Goal: Information Seeking & Learning: Learn about a topic

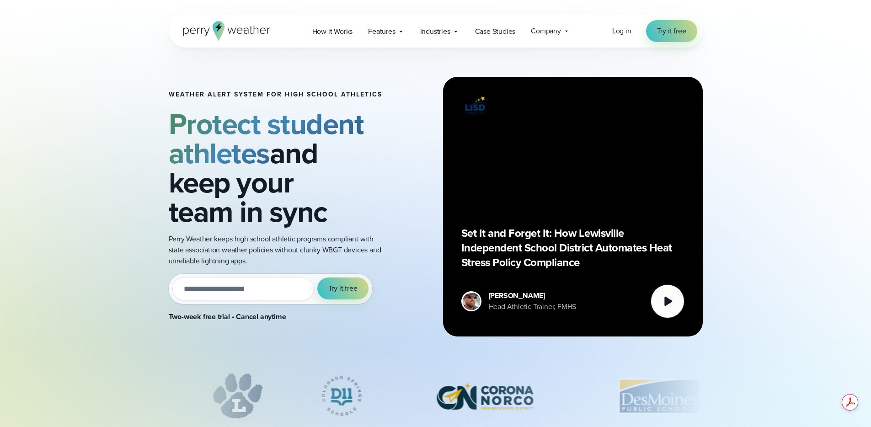
click at [505, 244] on p "Set It and Forget It: How Lewisville Independent School District Automates Heat…" at bounding box center [572, 248] width 223 height 44
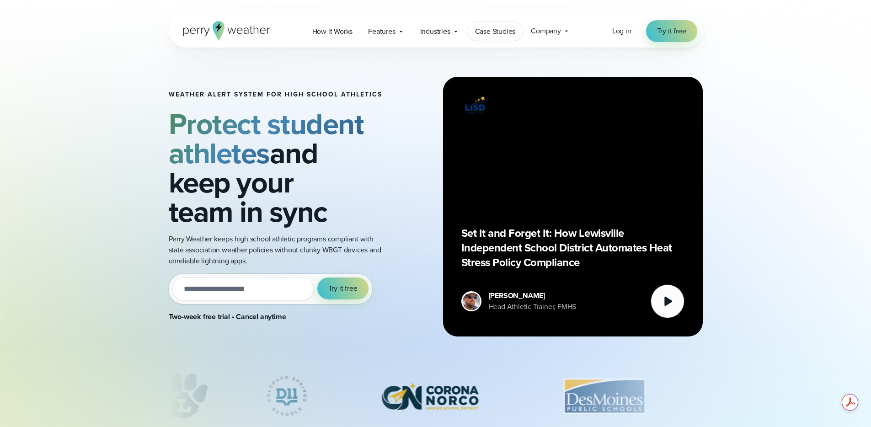
click at [500, 36] on span "Case Studies" at bounding box center [495, 31] width 41 height 11
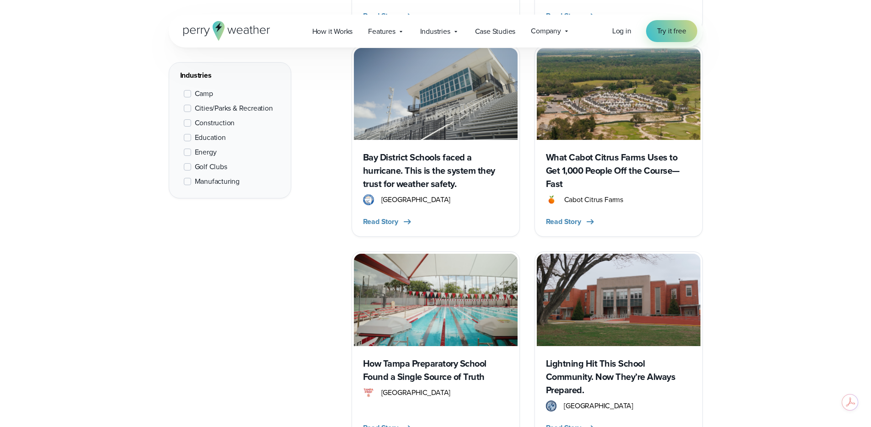
scroll to position [1328, 0]
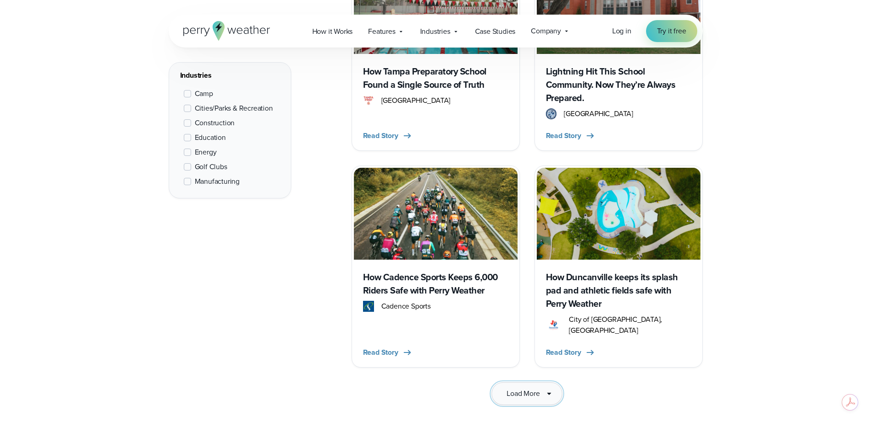
click at [534, 388] on span "Load More" at bounding box center [522, 393] width 33 height 11
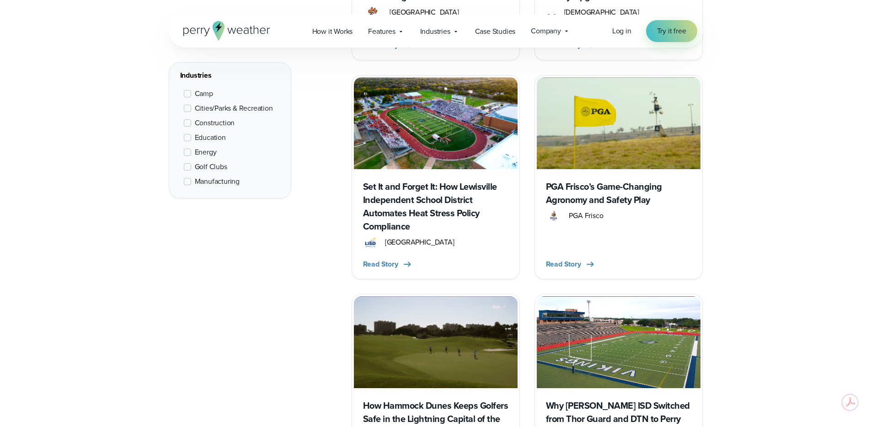
scroll to position [2326, 0]
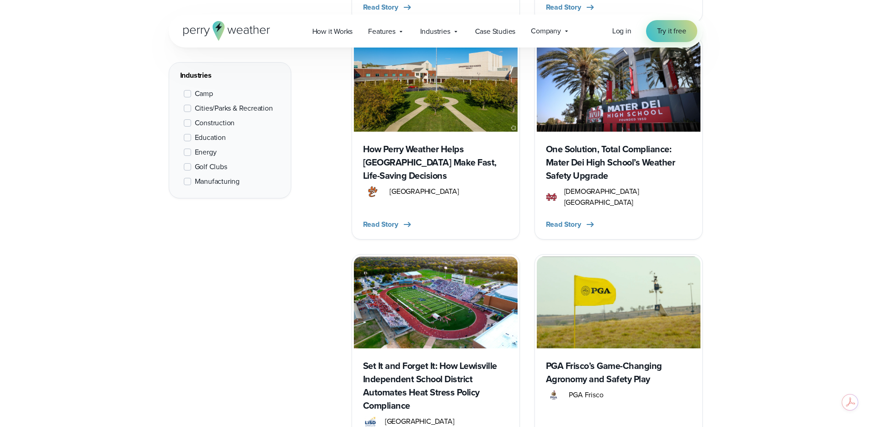
click at [415, 359] on h3 "Set It and Forget It: How Lewisville Independent School District Automates Heat…" at bounding box center [435, 385] width 145 height 53
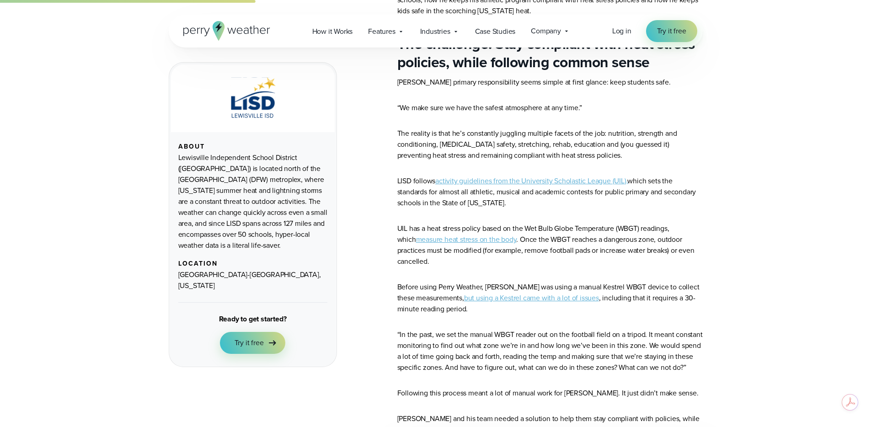
scroll to position [967, 0]
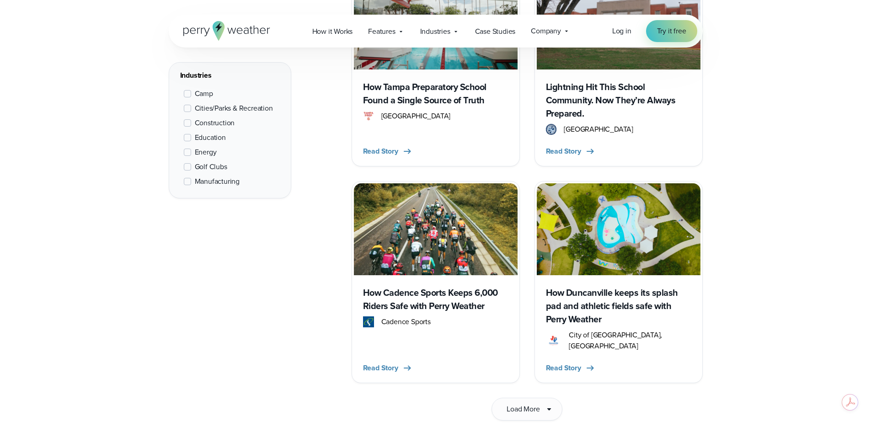
scroll to position [957, 0]
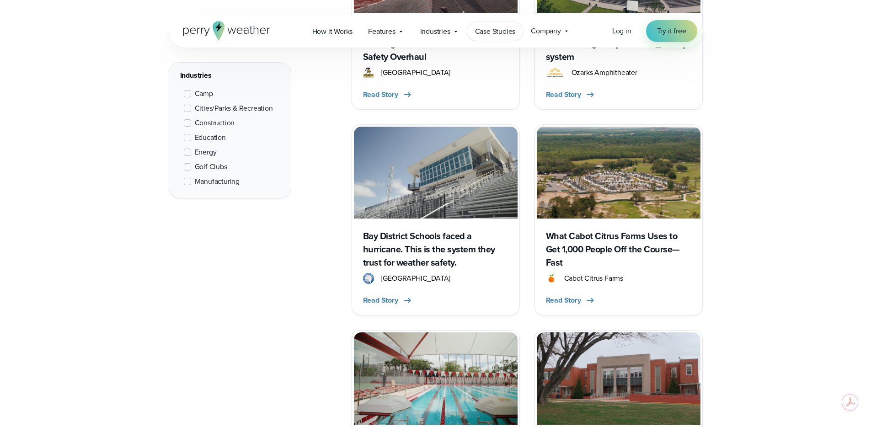
click at [506, 29] on span "Case Studies" at bounding box center [495, 31] width 41 height 11
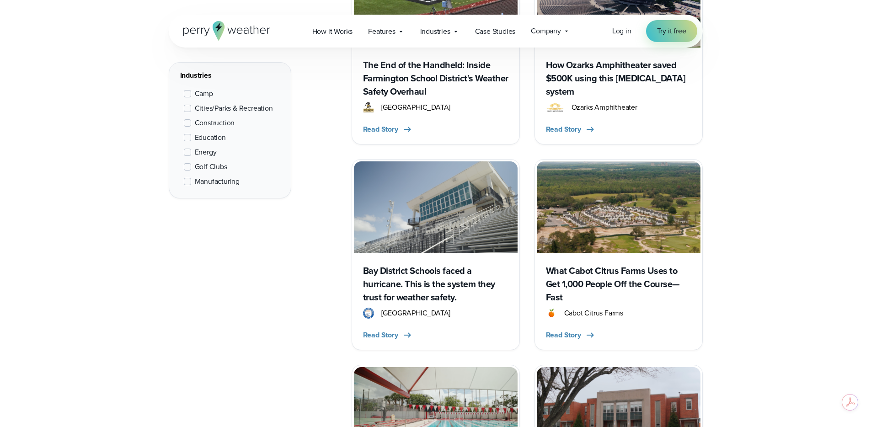
scroll to position [925, 0]
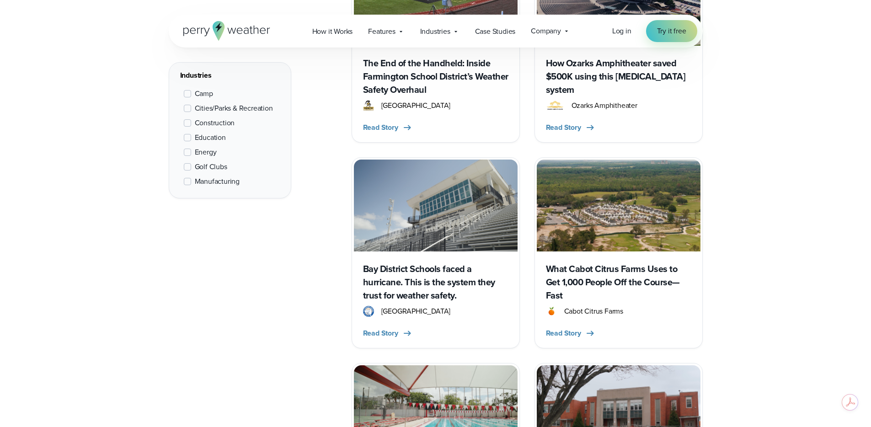
click at [197, 133] on span "Education" at bounding box center [210, 137] width 31 height 11
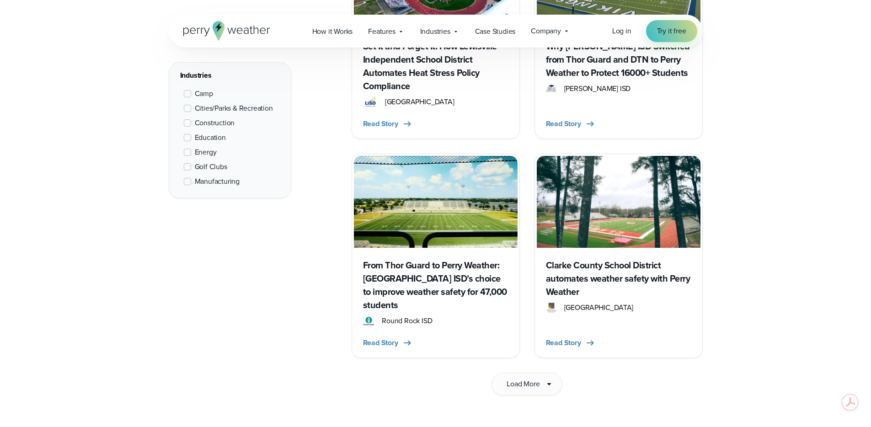
scroll to position [1379, 0]
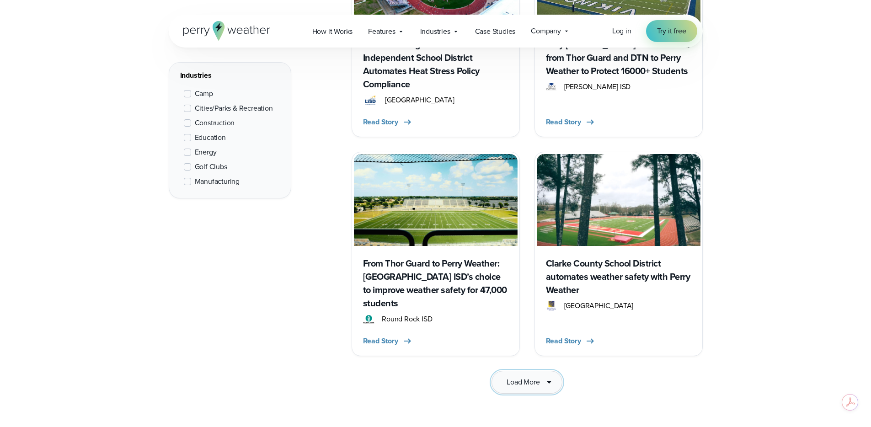
click at [539, 377] on span "Load More" at bounding box center [522, 382] width 33 height 11
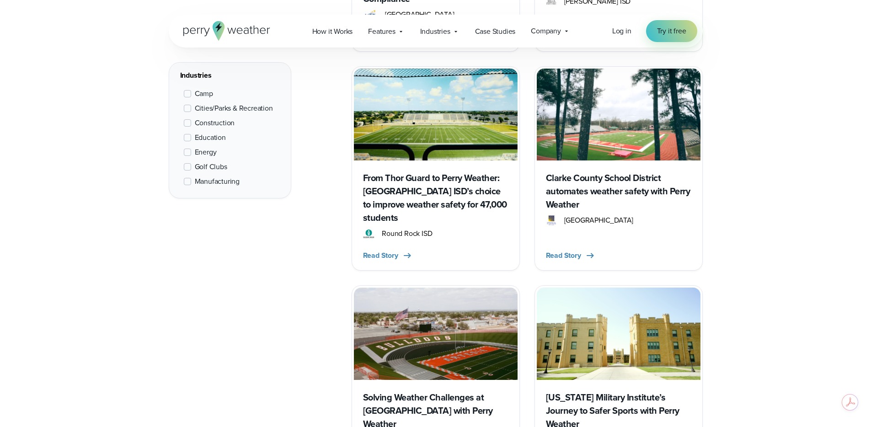
scroll to position [1425, 0]
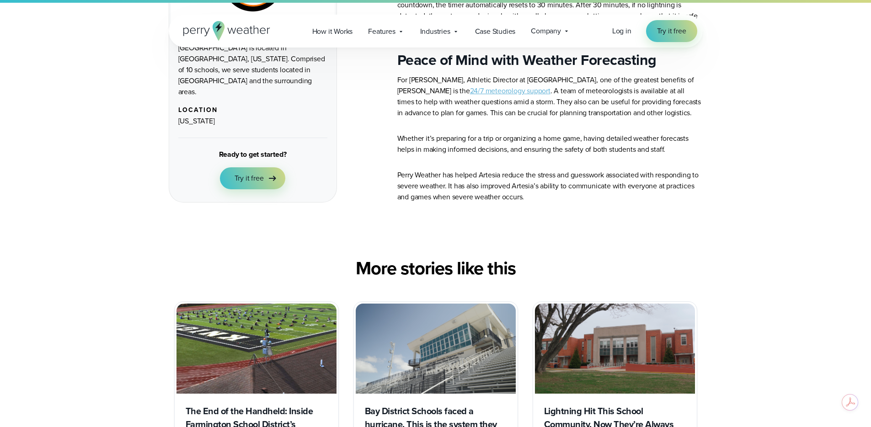
scroll to position [1826, 0]
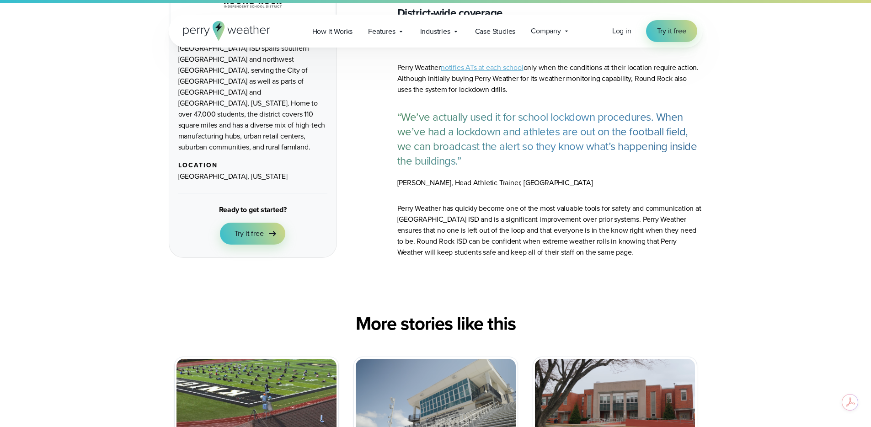
scroll to position [2430, 0]
